Goal: Navigation & Orientation: Find specific page/section

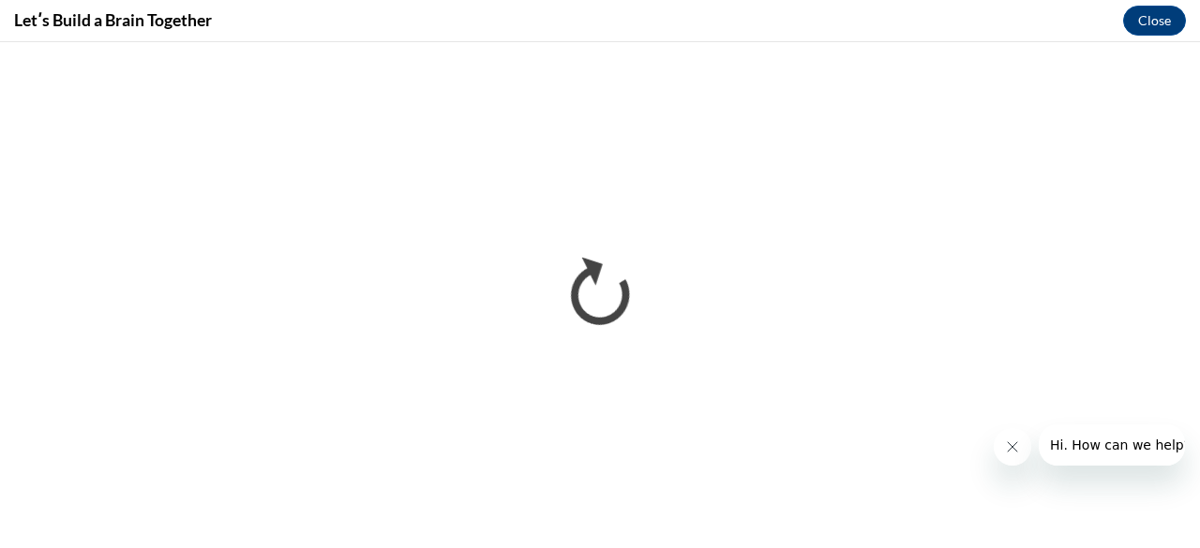
click at [1025, 448] on button "Close message from company" at bounding box center [1012, 447] width 38 height 38
